Goal: Register for event/course

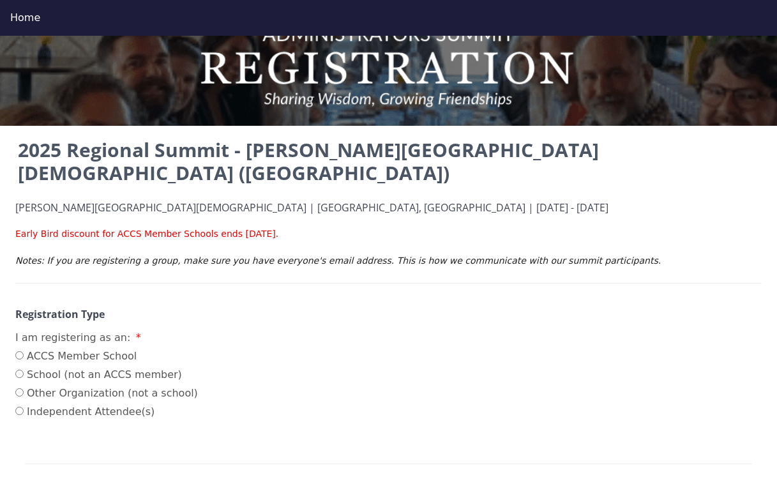
scroll to position [10, 0]
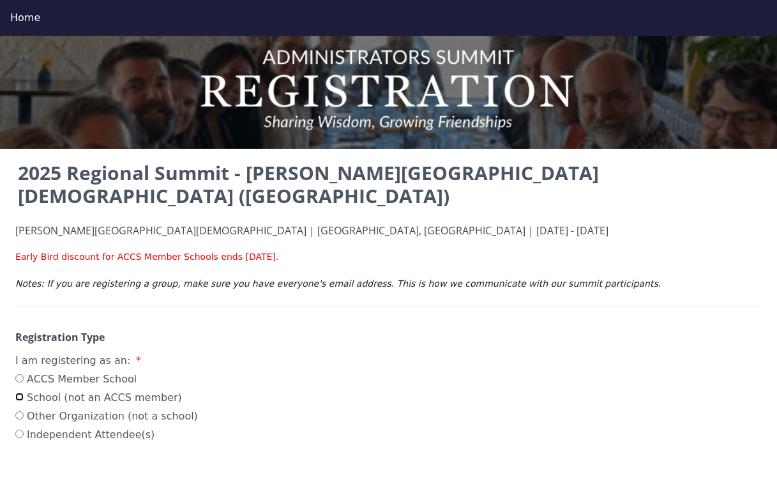
click at [21, 393] on input "School (not an ACCS member)" at bounding box center [19, 397] width 8 height 8
radio input "true"
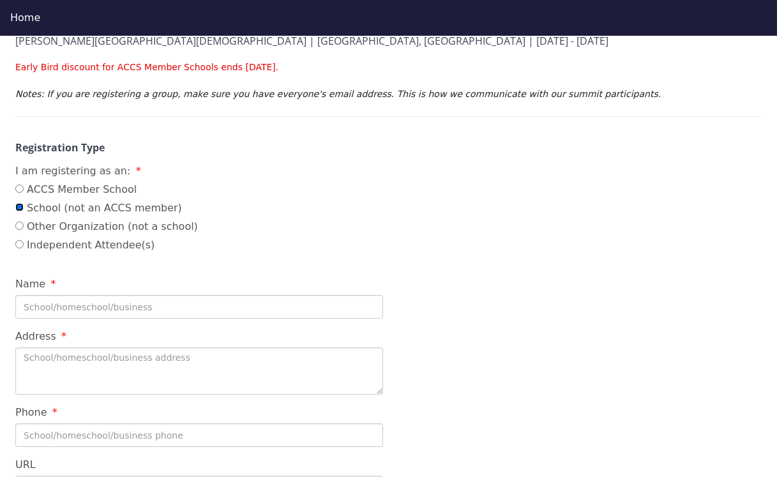
scroll to position [202, 0]
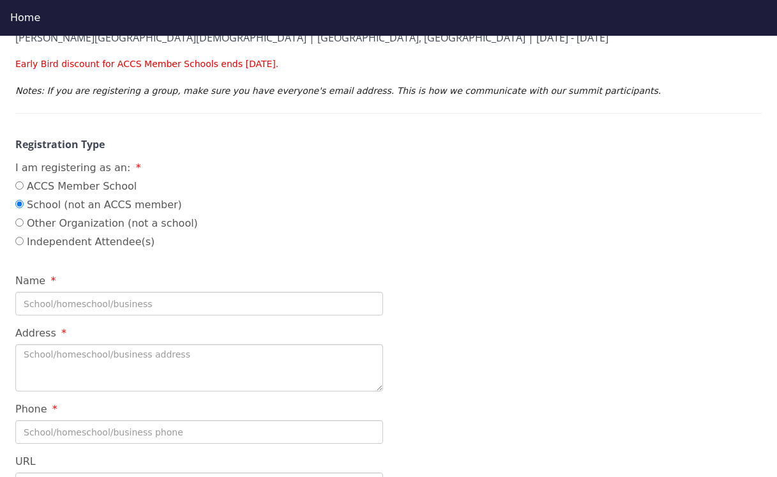
click at [176, 292] on input "Name" at bounding box center [199, 304] width 368 height 24
type input "[DEMOGRAPHIC_DATA][GEOGRAPHIC_DATA]"
type textarea "[STREET_ADDRESS]"
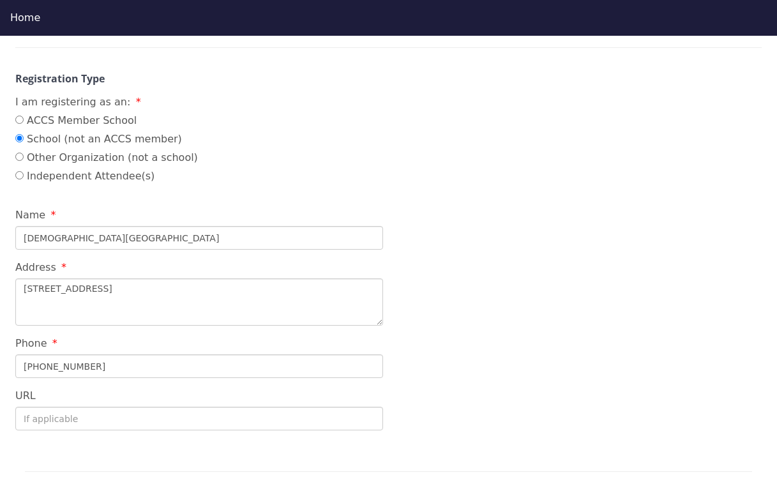
scroll to position [302, 0]
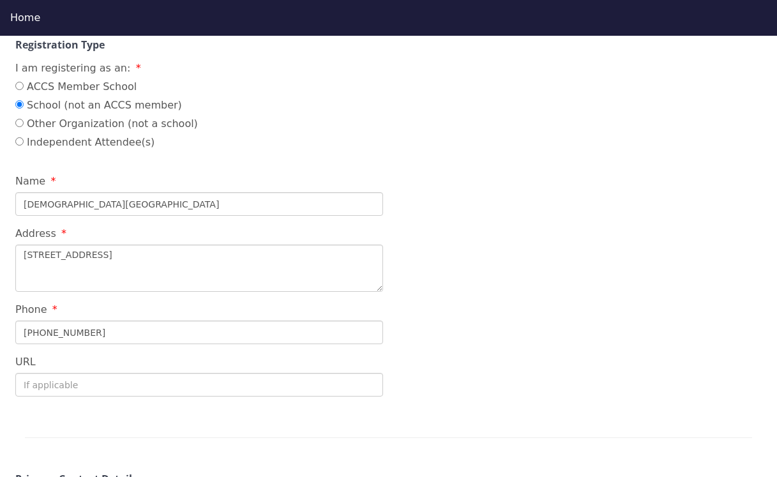
type input "[PHONE_NUMBER]"
click at [106, 373] on input "URL" at bounding box center [199, 385] width 368 height 24
paste input "[URL][DOMAIN_NAME]"
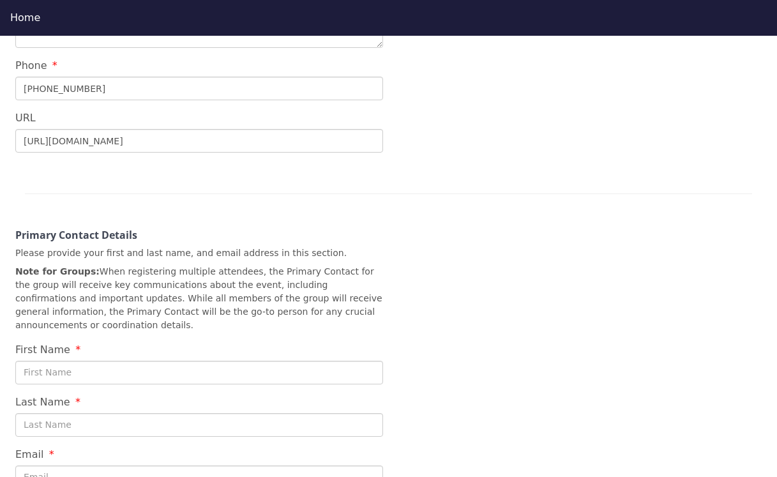
scroll to position [551, 0]
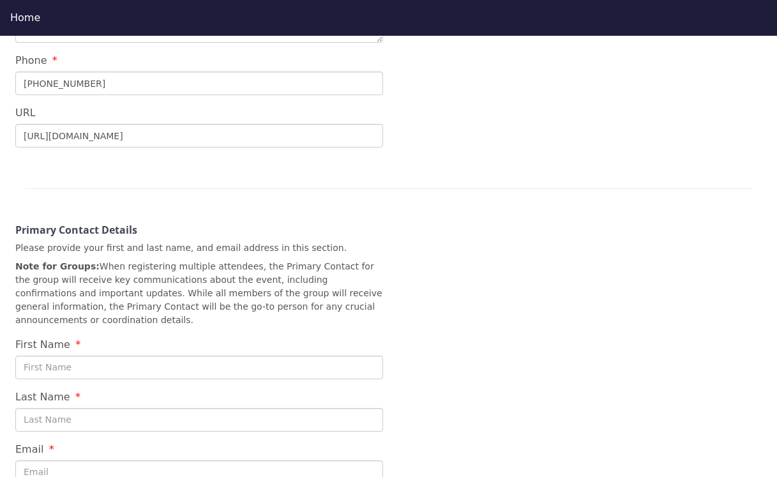
type input "[URL][DOMAIN_NAME]"
click at [103, 356] on input "First Name" at bounding box center [199, 368] width 368 height 24
type input "Caleb"
type input "[PERSON_NAME]"
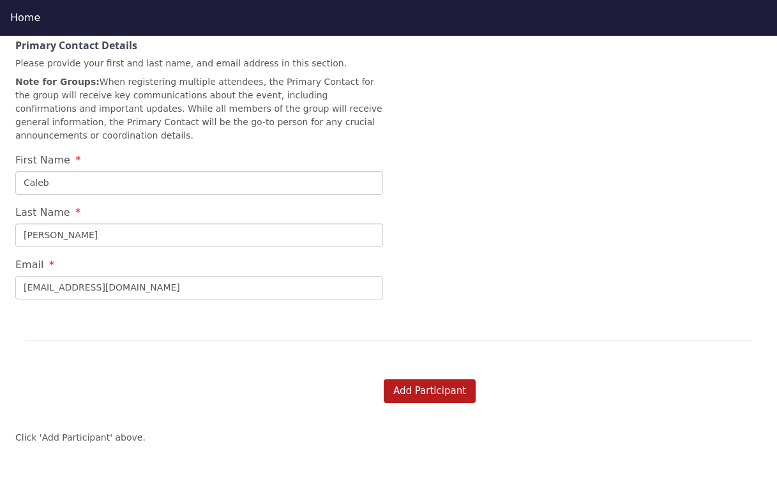
scroll to position [741, 0]
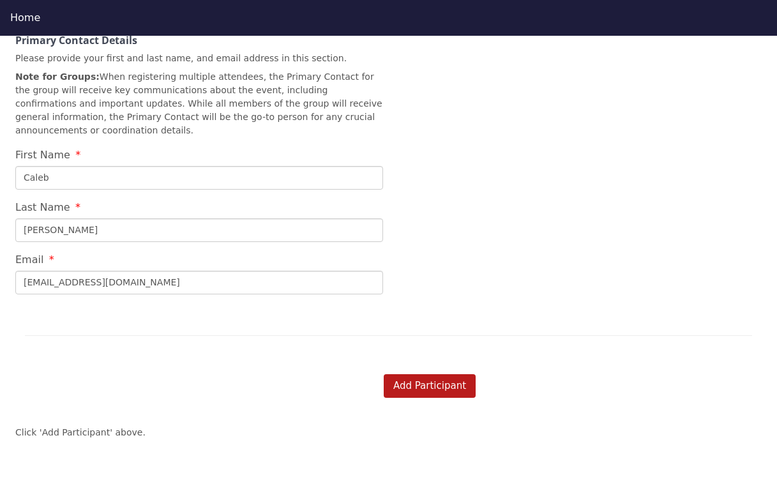
type input "[EMAIL_ADDRESS][DOMAIN_NAME]"
click at [412, 359] on div "Add Participant" at bounding box center [245, 367] width 461 height 16
click at [413, 374] on button "Add Participant" at bounding box center [430, 386] width 92 height 24
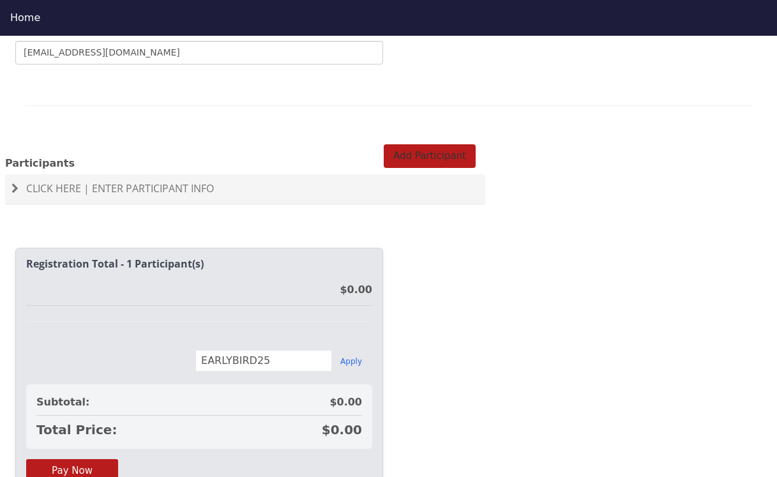
scroll to position [974, 0]
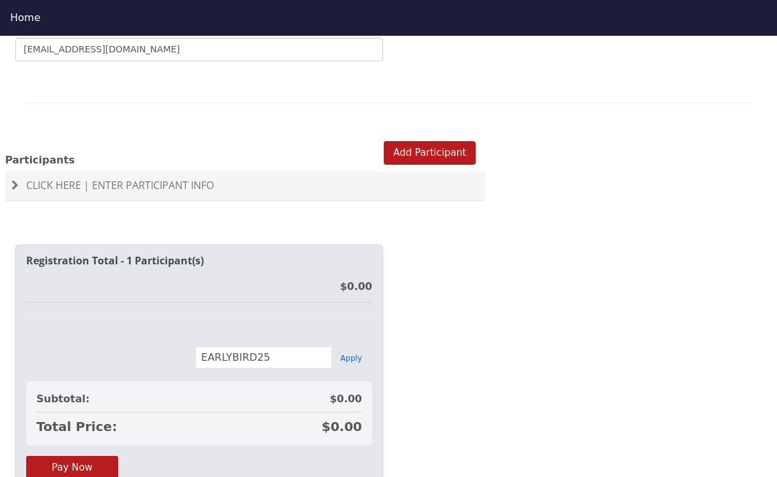
click at [34, 178] on span "Click Here | Enter Participant Info" at bounding box center [120, 185] width 188 height 14
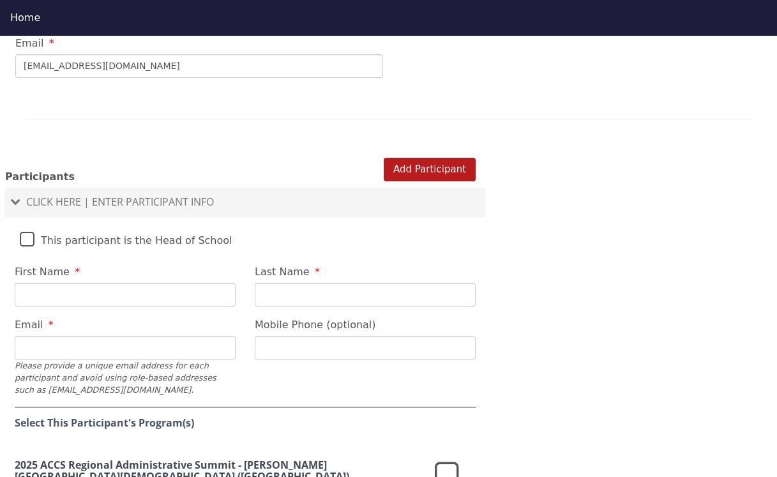
scroll to position [958, 0]
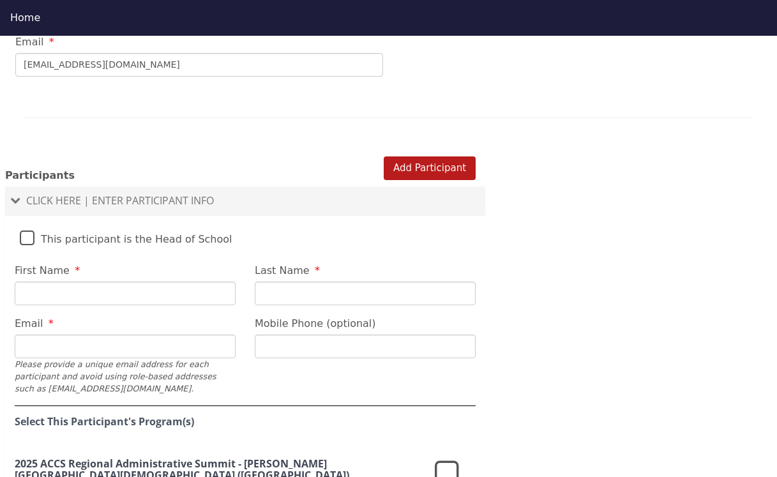
click at [26, 222] on label "This participant is the Head of School" at bounding box center [126, 235] width 213 height 27
click at [0, 0] on input "This participant is the Head of School" at bounding box center [0, 0] width 0 height 0
click at [65, 282] on input "First Name" at bounding box center [125, 294] width 221 height 24
type input "Caleb"
type input "[PERSON_NAME]"
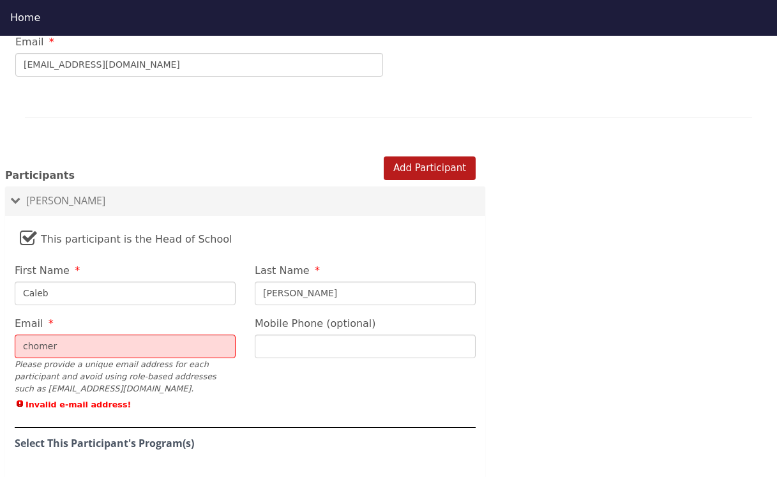
type input "[EMAIL_ADDRESS][DOMAIN_NAME]"
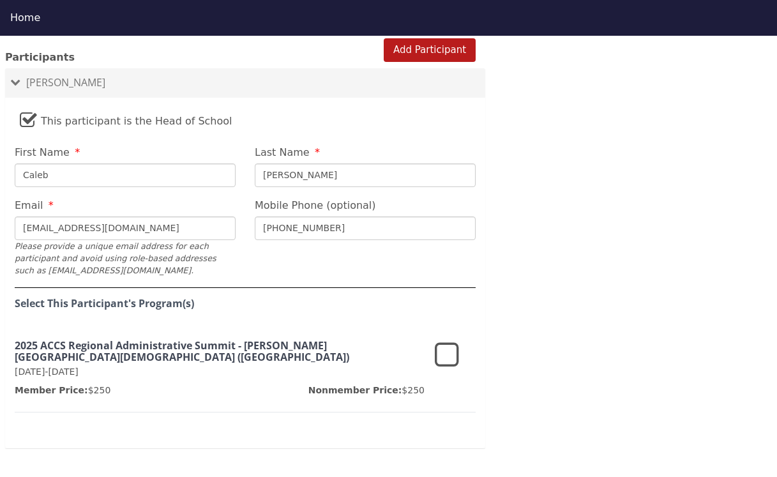
scroll to position [1081, 0]
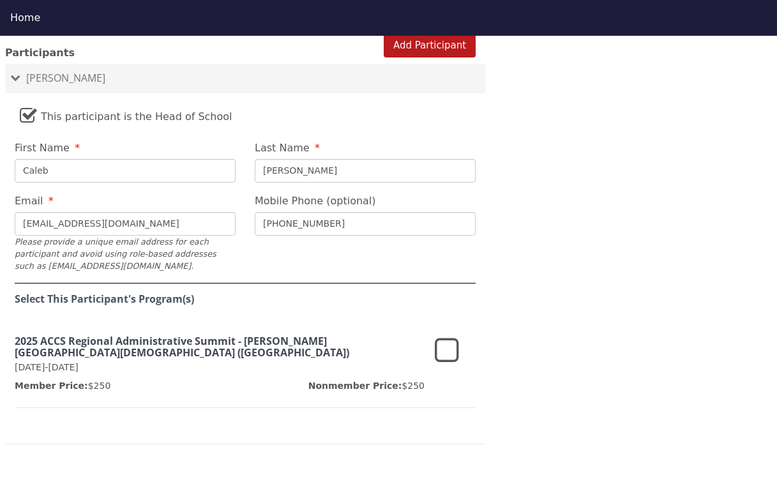
type input "[PHONE_NUMBER]"
click at [439, 336] on icon at bounding box center [447, 351] width 24 height 31
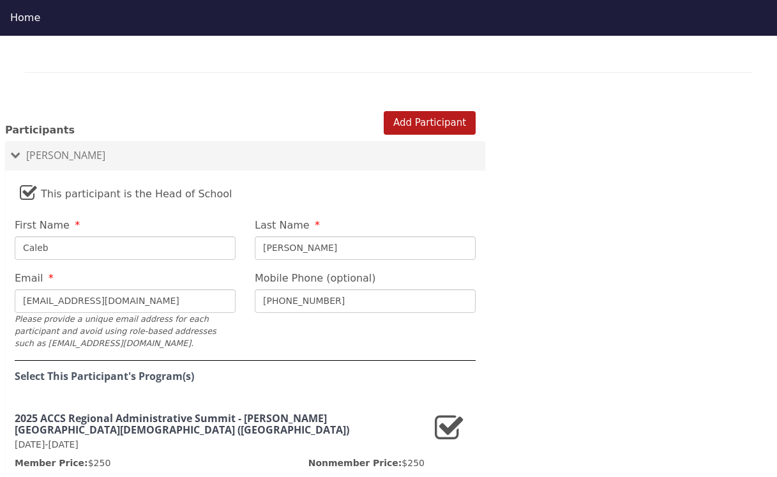
scroll to position [975, 0]
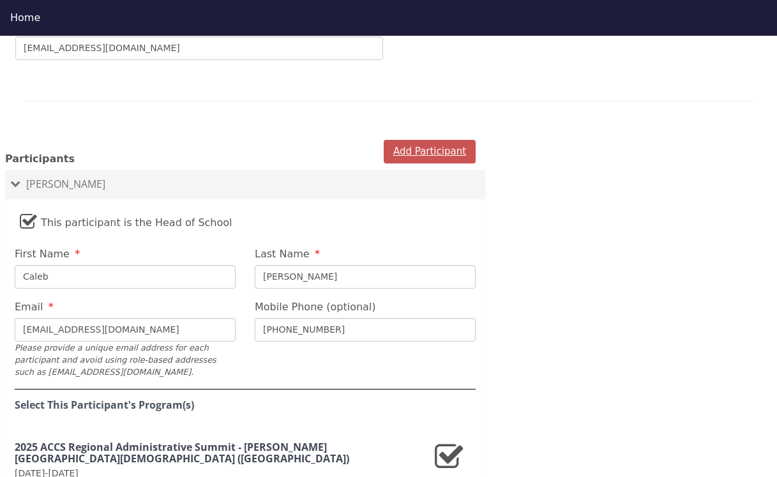
click at [425, 140] on button "Add Participant" at bounding box center [430, 152] width 92 height 24
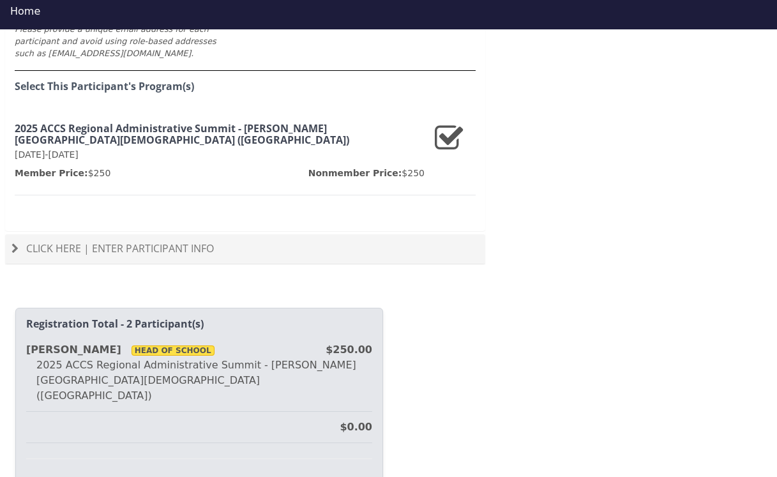
scroll to position [1310, 0]
click at [155, 242] on span "Click Here | Enter Participant Info" at bounding box center [120, 249] width 188 height 14
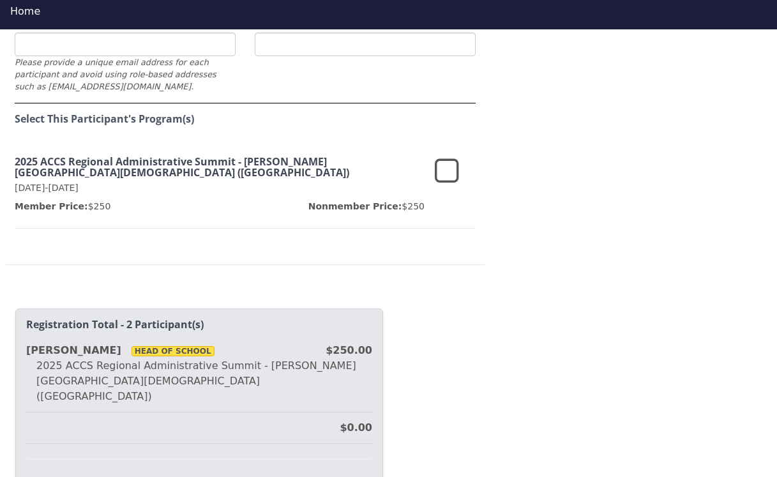
click at [455, 156] on icon at bounding box center [447, 171] width 24 height 31
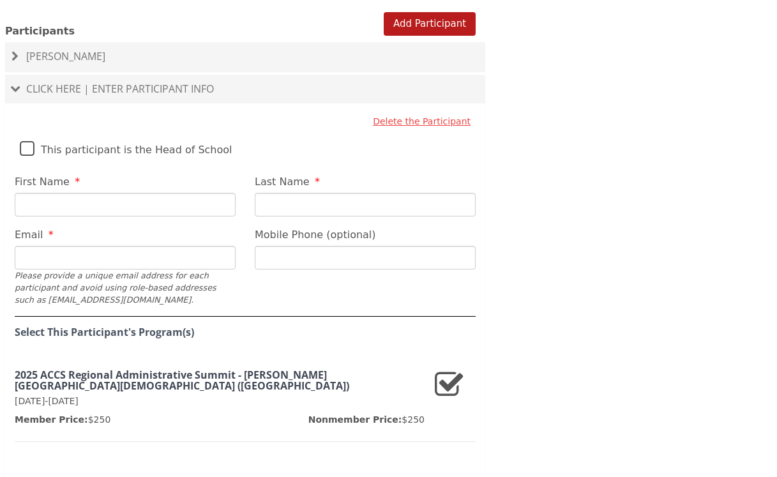
scroll to position [1002, 0]
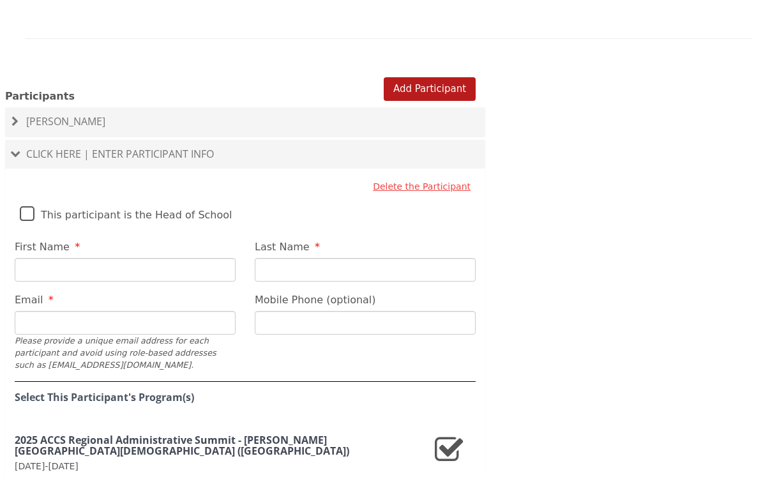
click at [96, 258] on input "First Name" at bounding box center [125, 270] width 221 height 24
type input "[PERSON_NAME]"
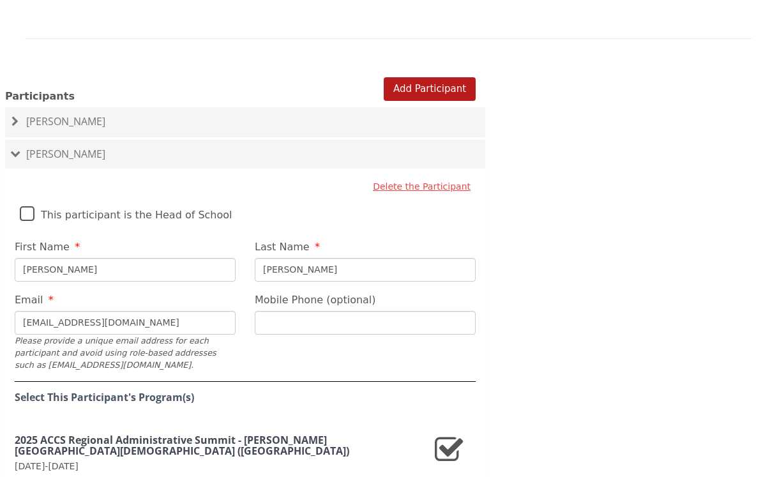
type input "[EMAIL_ADDRESS][DOMAIN_NAME]"
type input "[PHONE_NUMBER]"
click at [467, 319] on fieldset "Delete the Participant This participant is the Head of School First Name [PERSO…" at bounding box center [245, 359] width 480 height 368
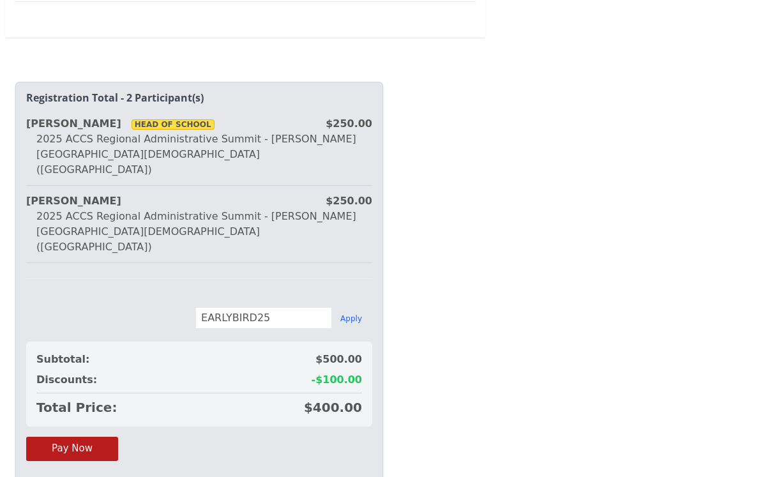
scroll to position [1523, 0]
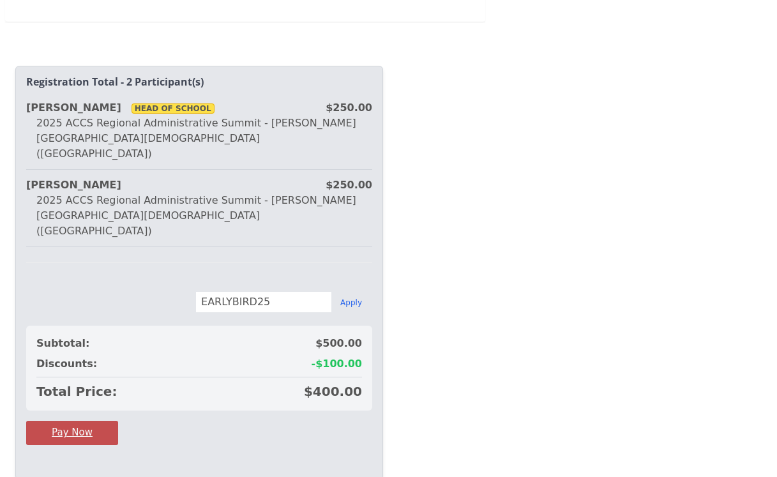
click at [98, 421] on button "Pay Now" at bounding box center [72, 433] width 92 height 24
